Goal: Information Seeking & Learning: Learn about a topic

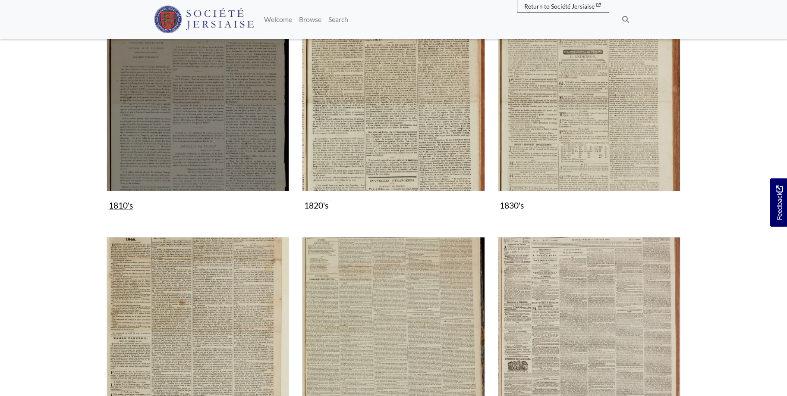
scroll to position [528, 0]
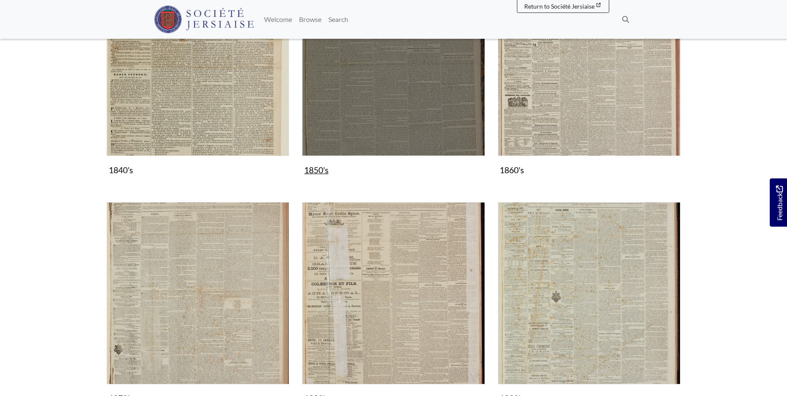
click at [425, 120] on img "Subcollection" at bounding box center [393, 64] width 182 height 182
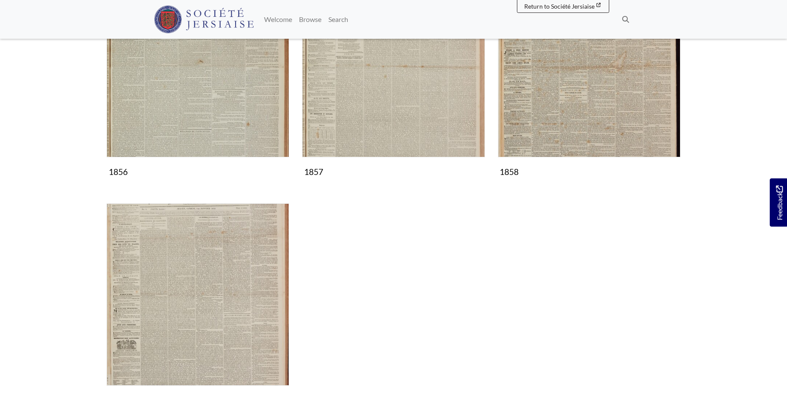
scroll to position [704, 0]
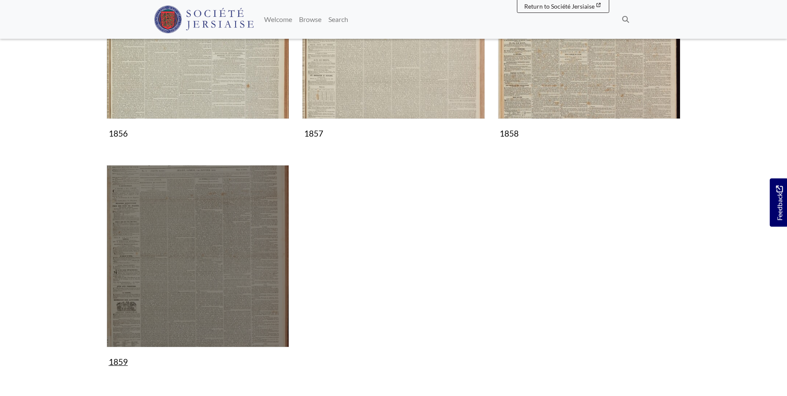
click at [210, 248] on img "Subcollection" at bounding box center [198, 256] width 182 height 182
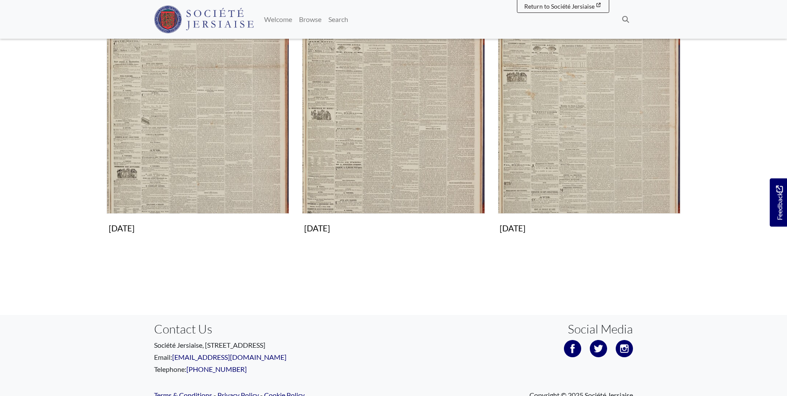
scroll to position [873, 0]
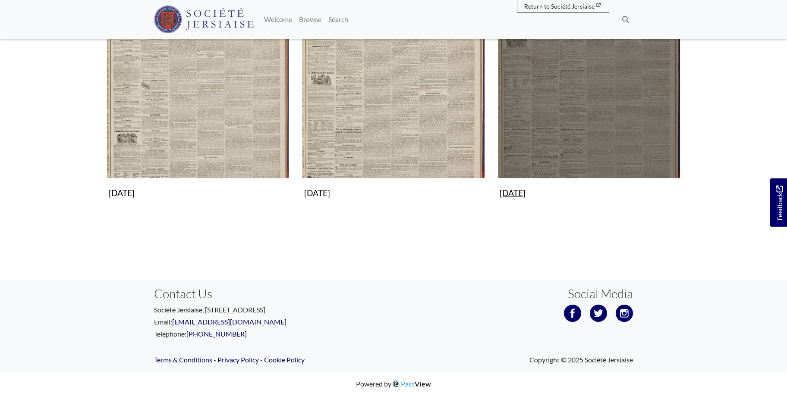
click at [574, 102] on img "Subcollection" at bounding box center [589, 87] width 182 height 182
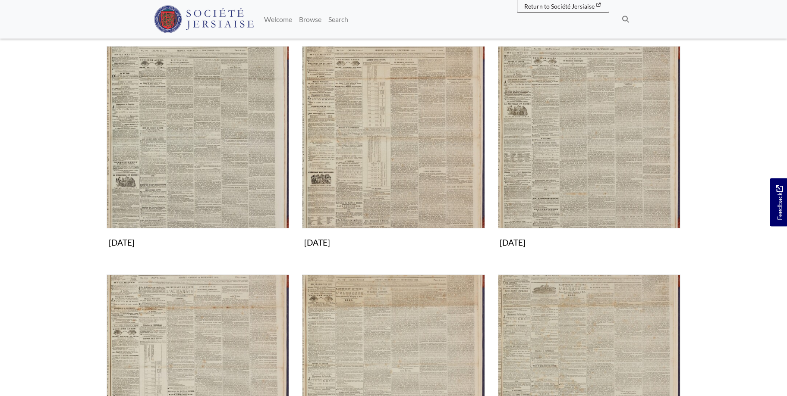
scroll to position [396, 0]
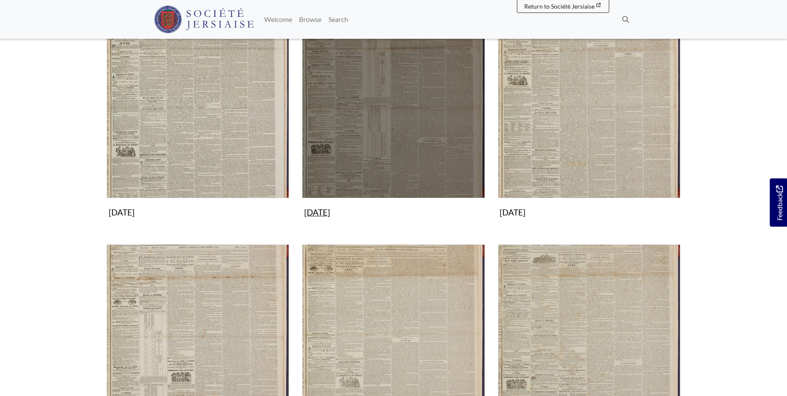
click at [405, 131] on img "Subcollection" at bounding box center [393, 107] width 182 height 182
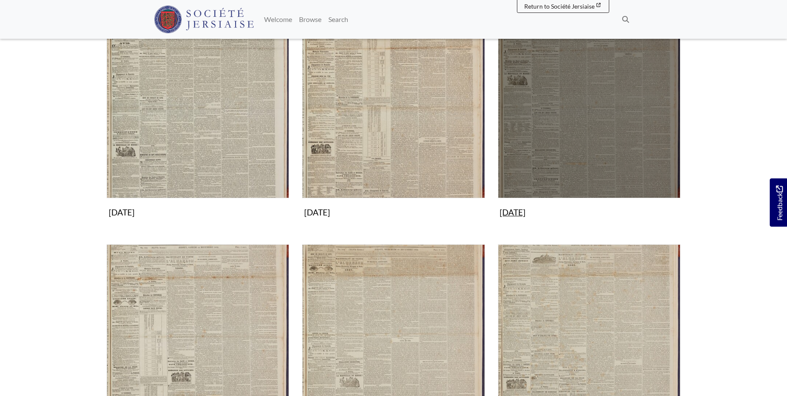
click at [556, 141] on img "Subcollection" at bounding box center [589, 107] width 182 height 182
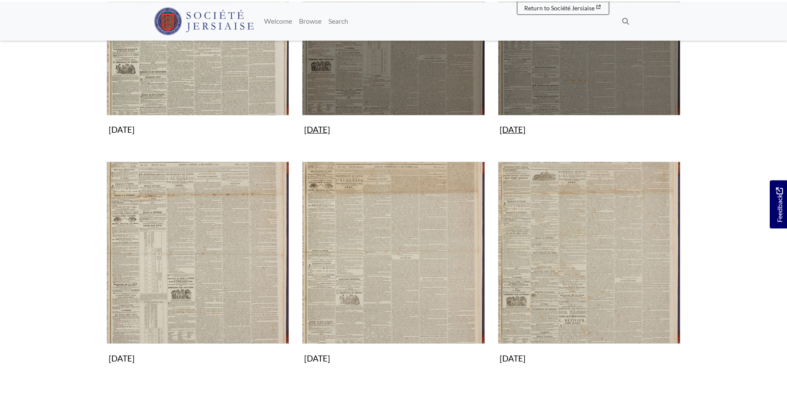
scroll to position [528, 0]
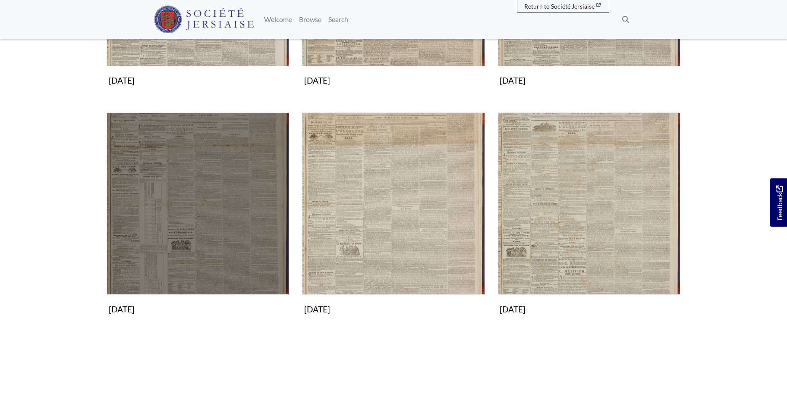
click at [229, 180] on img "Subcollection" at bounding box center [198, 204] width 182 height 182
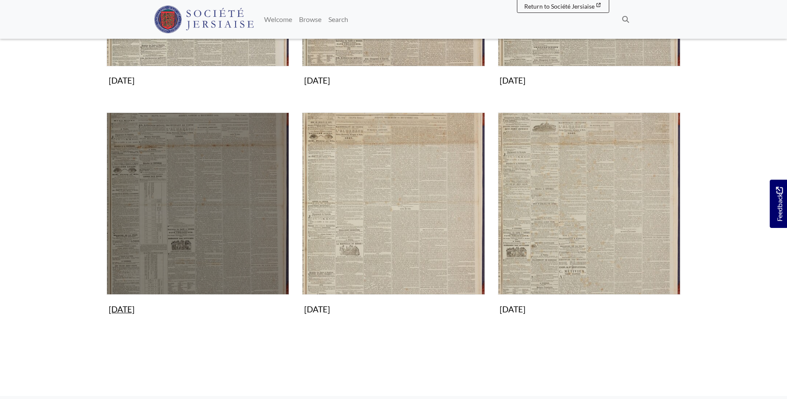
click at [229, 198] on img "Subcollection" at bounding box center [198, 204] width 182 height 182
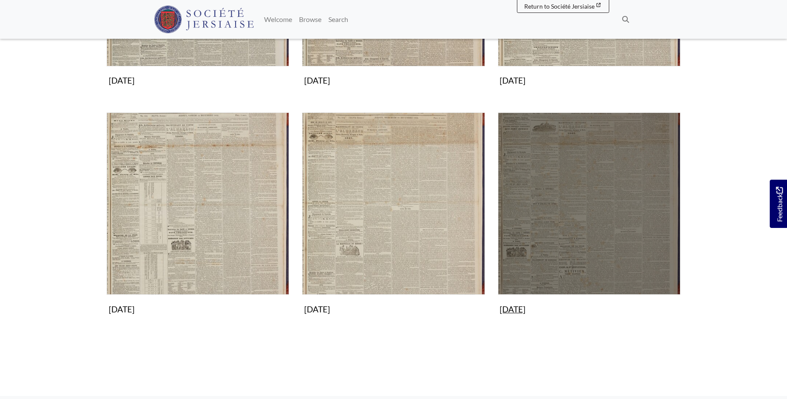
click at [611, 205] on img "Subcollection" at bounding box center [589, 204] width 182 height 182
click at [601, 236] on img "Subcollection" at bounding box center [589, 204] width 182 height 182
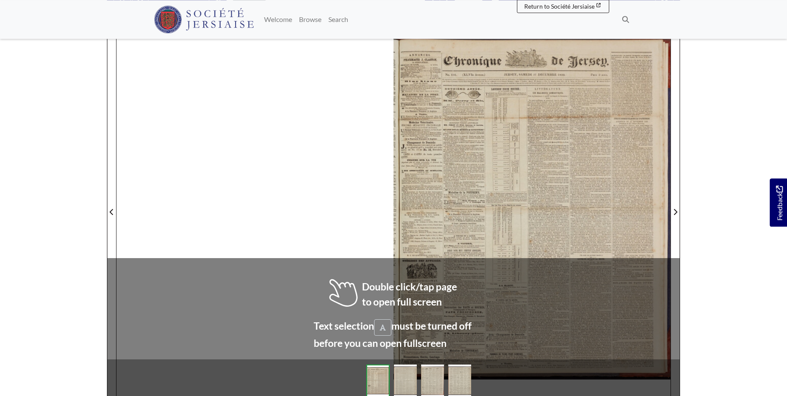
scroll to position [124, 0]
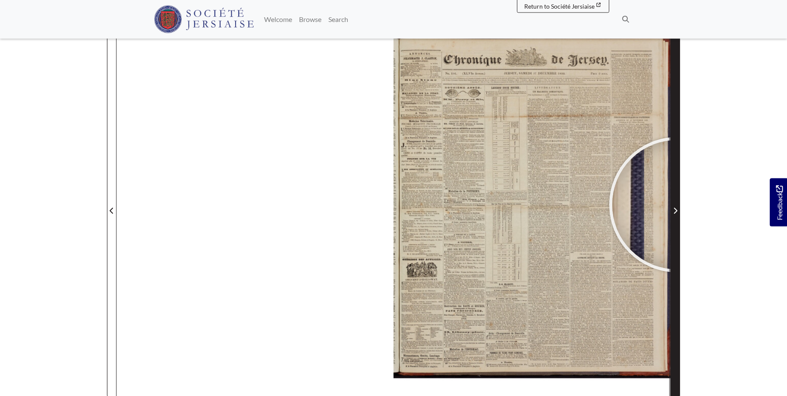
click at [677, 205] on span "Next Page" at bounding box center [675, 205] width 9 height 391
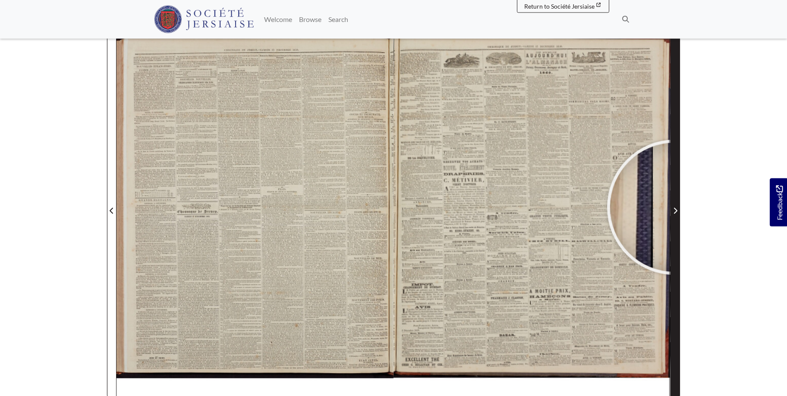
click at [675, 207] on span "Next Page" at bounding box center [675, 211] width 9 height 10
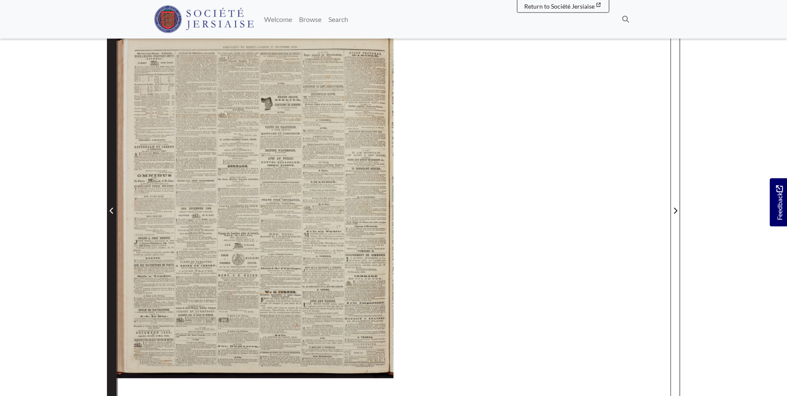
click at [111, 206] on span "Previous Page" at bounding box center [111, 211] width 9 height 10
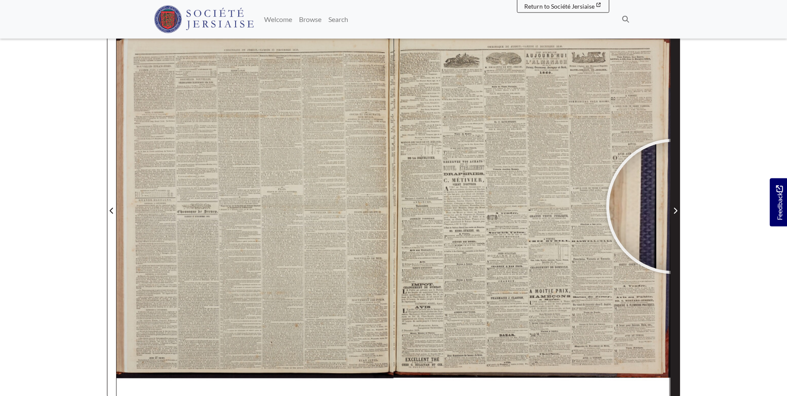
click at [674, 207] on span "Next Page" at bounding box center [675, 211] width 9 height 10
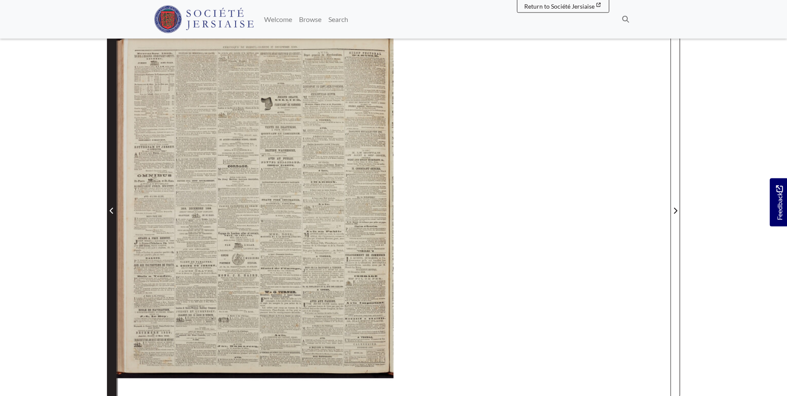
click at [108, 209] on span "Previous Page" at bounding box center [111, 211] width 9 height 10
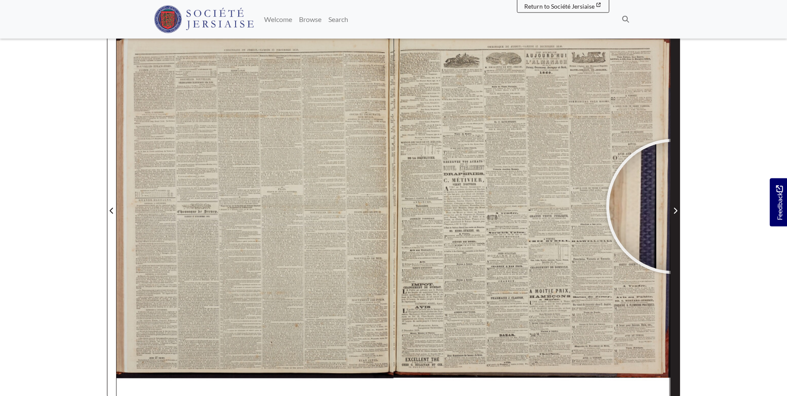
click at [674, 207] on span "Next Page" at bounding box center [675, 211] width 9 height 10
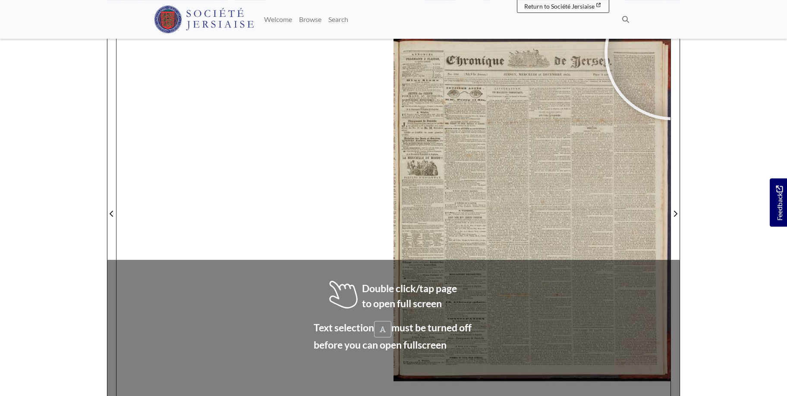
scroll to position [123, 0]
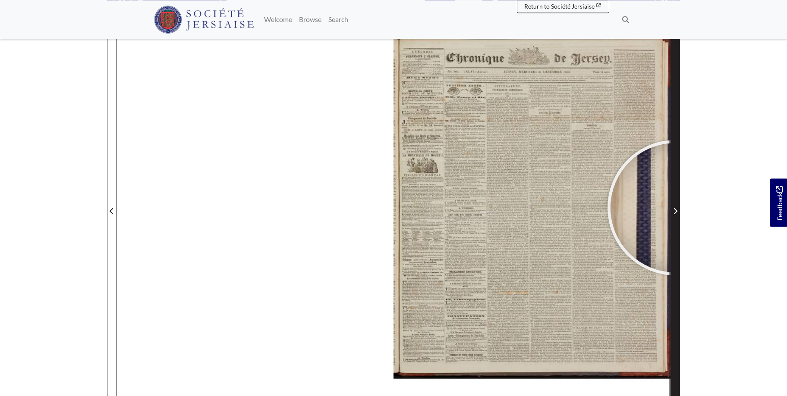
click at [675, 208] on span "Next Page" at bounding box center [675, 211] width 9 height 10
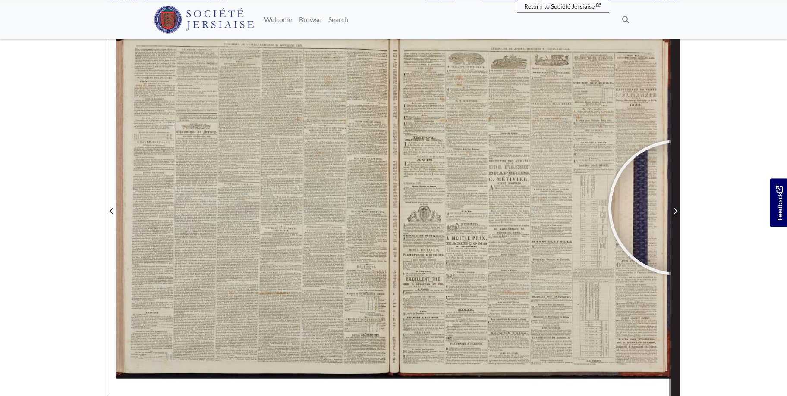
click at [676, 208] on span "Next Page" at bounding box center [675, 211] width 9 height 10
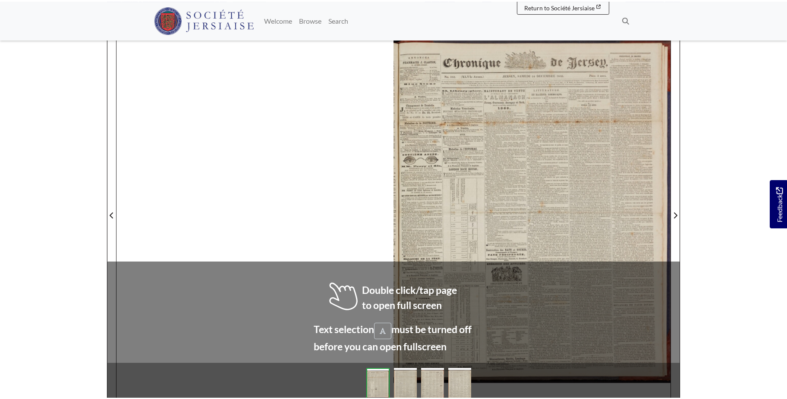
scroll to position [126, 0]
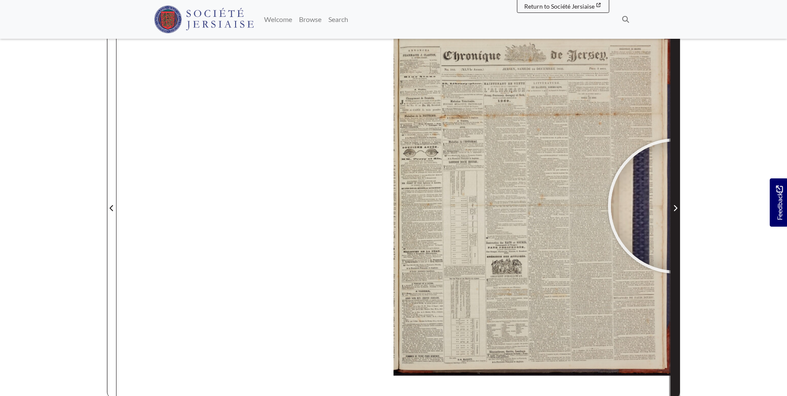
click at [675, 206] on icon "Next Page" at bounding box center [675, 208] width 4 height 7
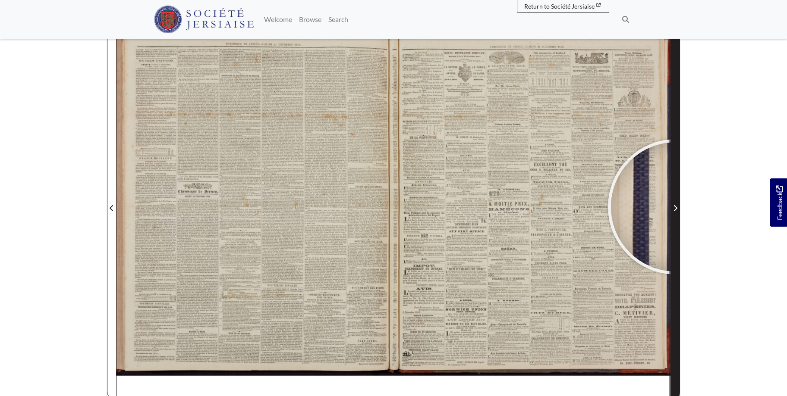
click at [675, 207] on icon "Next Page" at bounding box center [675, 208] width 3 height 6
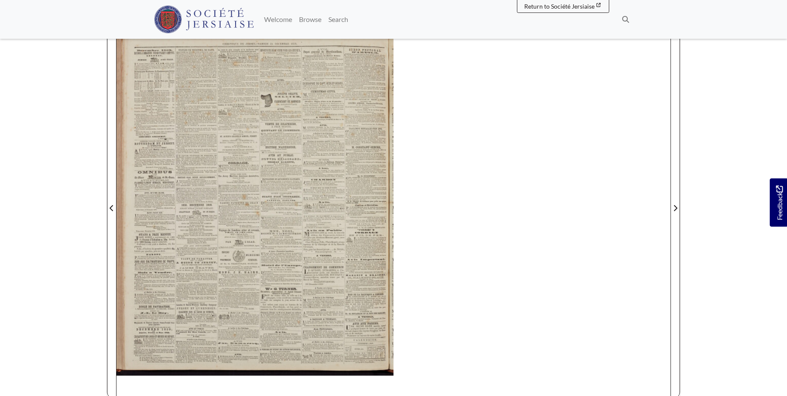
drag, startPoint x: 361, startPoint y: 219, endPoint x: 383, endPoint y: 226, distance: 23.3
click at [509, 231] on div at bounding box center [508, 230] width 129 height 129
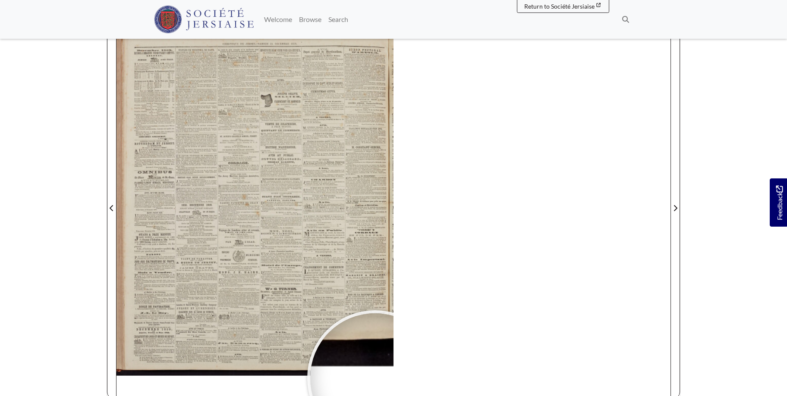
drag, startPoint x: 281, startPoint y: 366, endPoint x: 433, endPoint y: 385, distance: 153.1
click at [433, 385] on div at bounding box center [374, 378] width 129 height 129
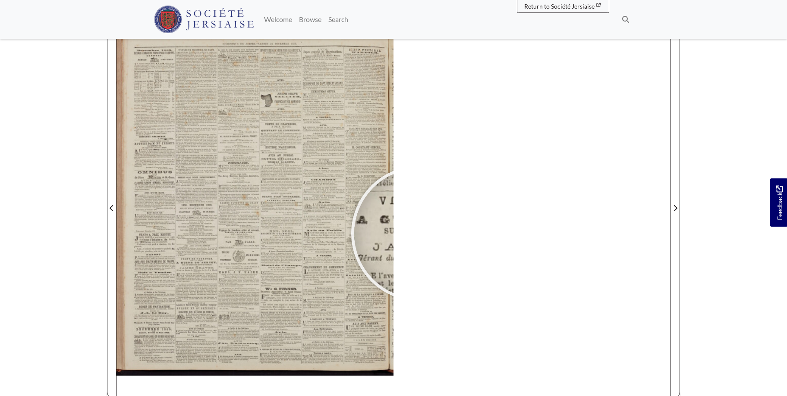
drag, startPoint x: 134, startPoint y: 210, endPoint x: 438, endPoint y: 234, distance: 305.0
click at [423, 234] on div at bounding box center [418, 233] width 129 height 129
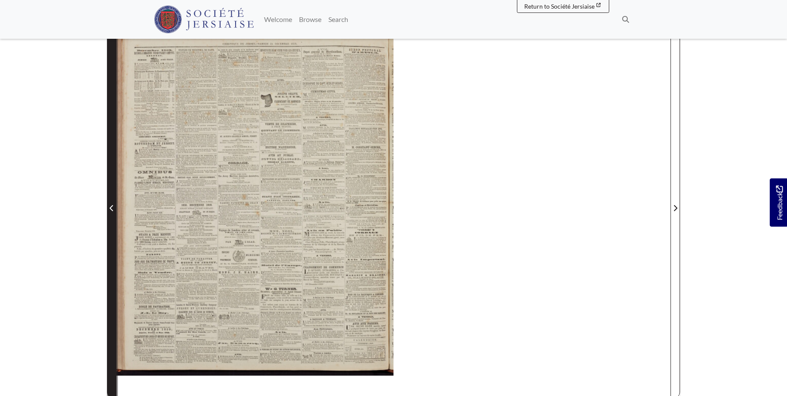
click at [111, 206] on icon "Previous Page" at bounding box center [112, 208] width 4 height 7
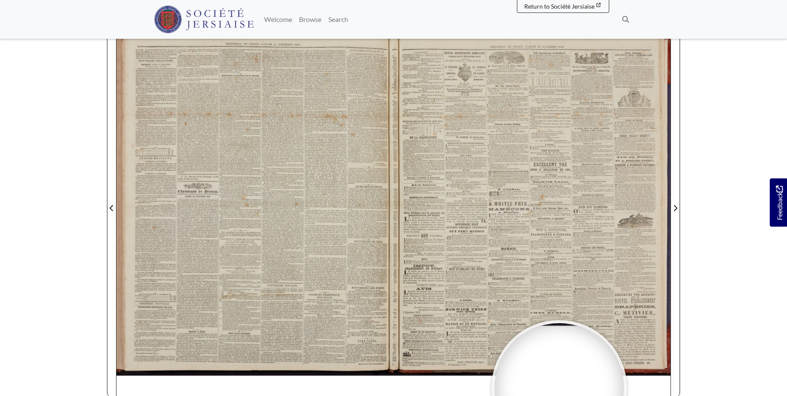
drag, startPoint x: 603, startPoint y: 393, endPoint x: 485, endPoint y: 392, distance: 117.8
click at [498, 392] on div at bounding box center [558, 387] width 129 height 129
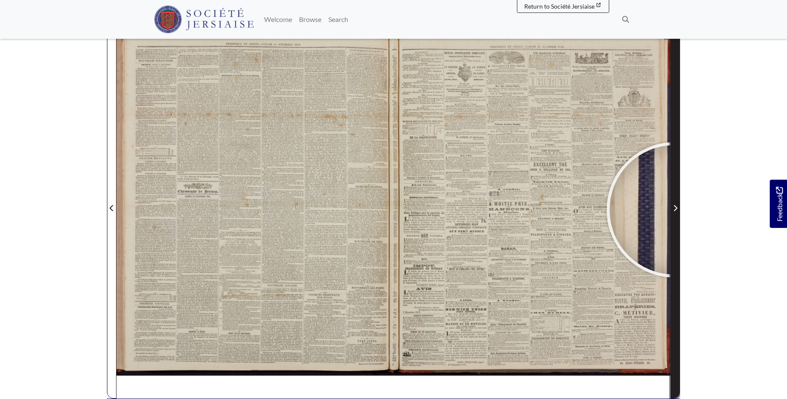
click at [674, 210] on icon "Next Page" at bounding box center [675, 208] width 4 height 7
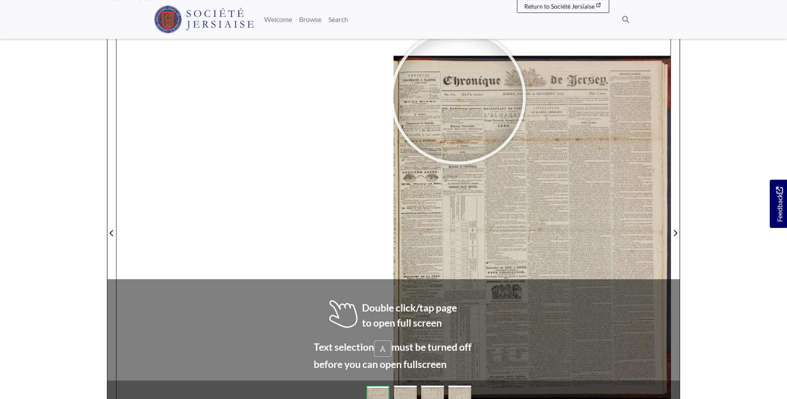
scroll to position [109, 0]
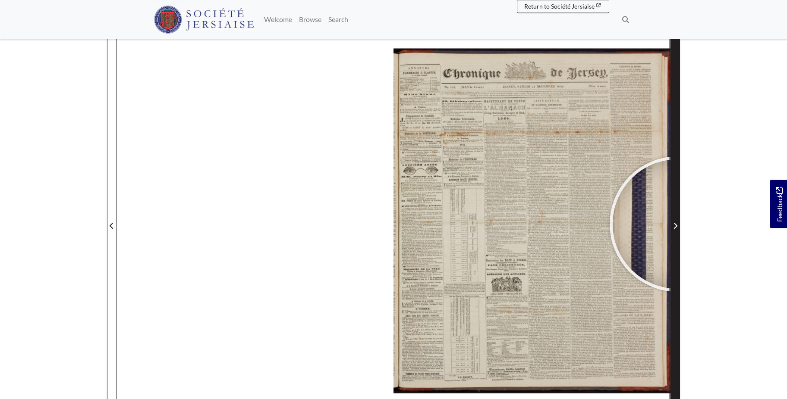
click at [677, 224] on span "Next Page" at bounding box center [675, 226] width 9 height 10
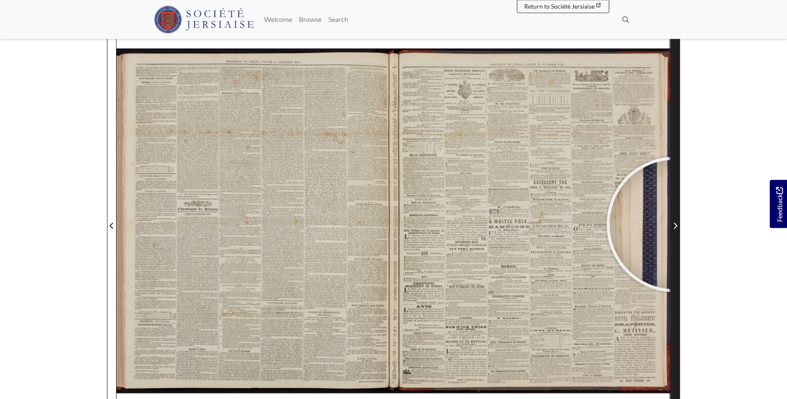
click at [674, 225] on icon "Next Page" at bounding box center [675, 226] width 4 height 7
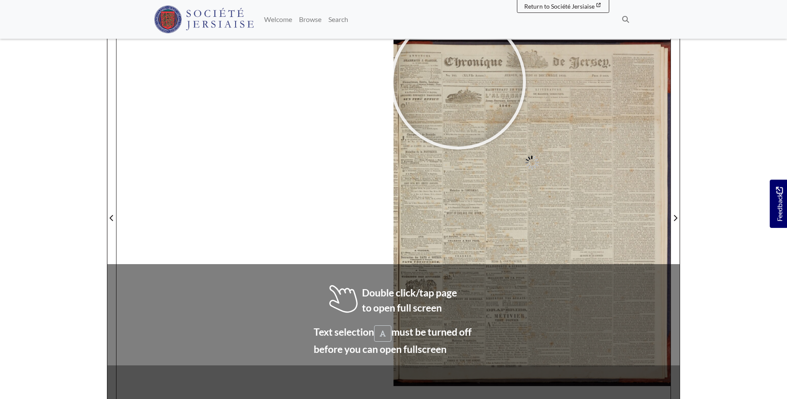
scroll to position [141, 0]
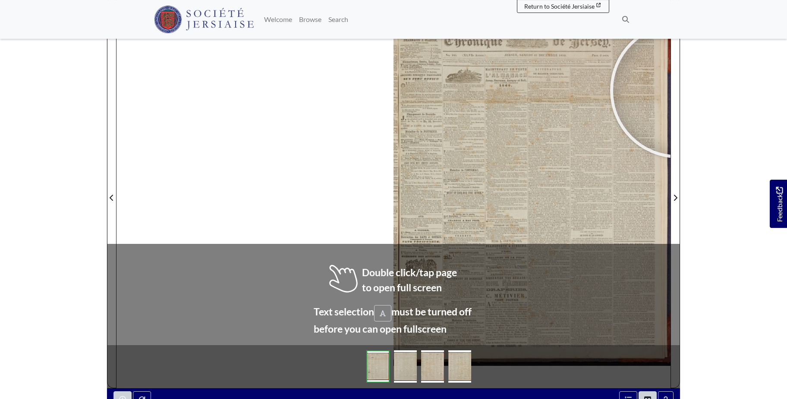
scroll to position [176, 0]
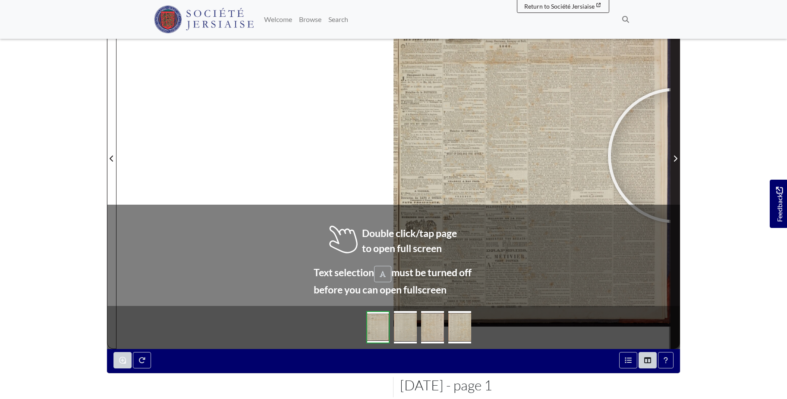
click at [675, 156] on icon "Next Page" at bounding box center [675, 158] width 4 height 7
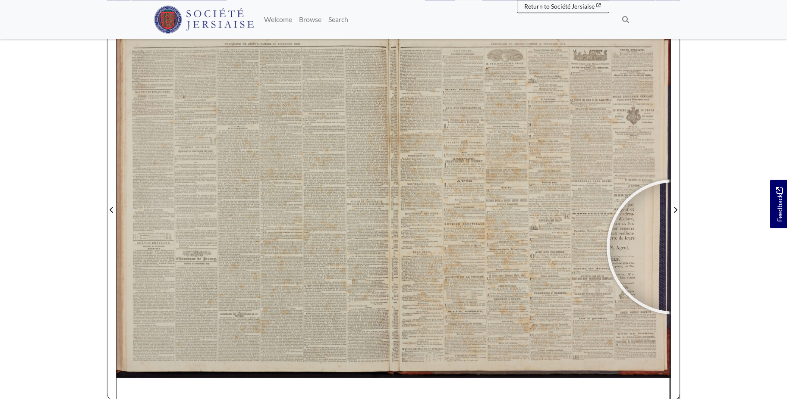
scroll to position [124, 0]
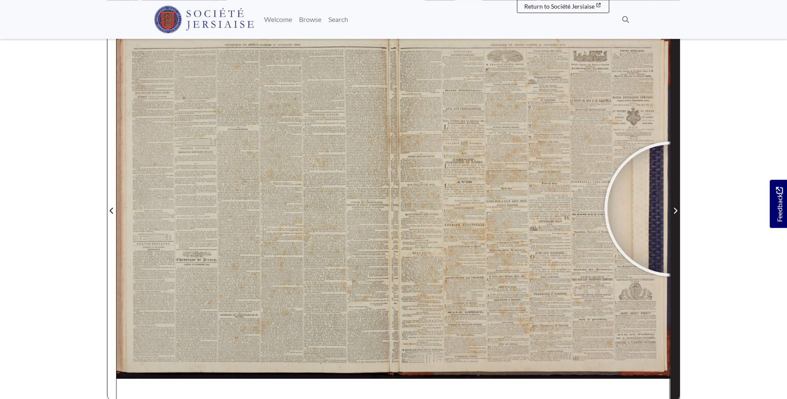
click at [672, 209] on span "Next Page" at bounding box center [675, 211] width 9 height 10
